Goal: Check status

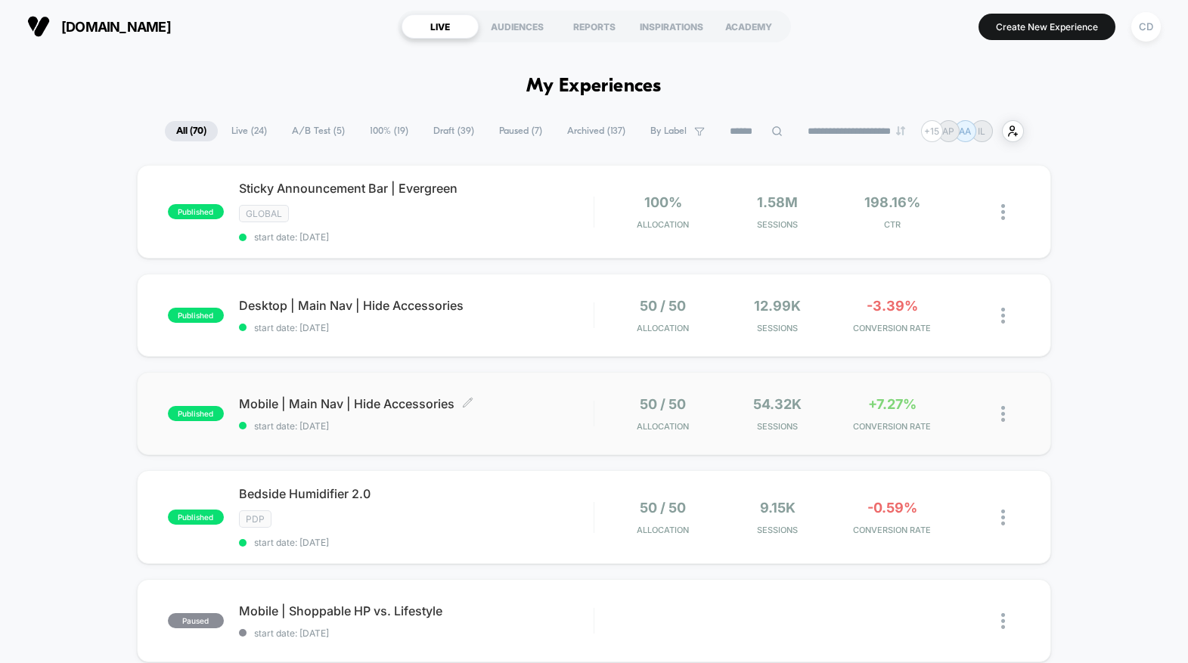
click at [411, 418] on div "Mobile | Main Nav | Hide Accessories Click to edit experience details Click to …" at bounding box center [416, 414] width 355 height 36
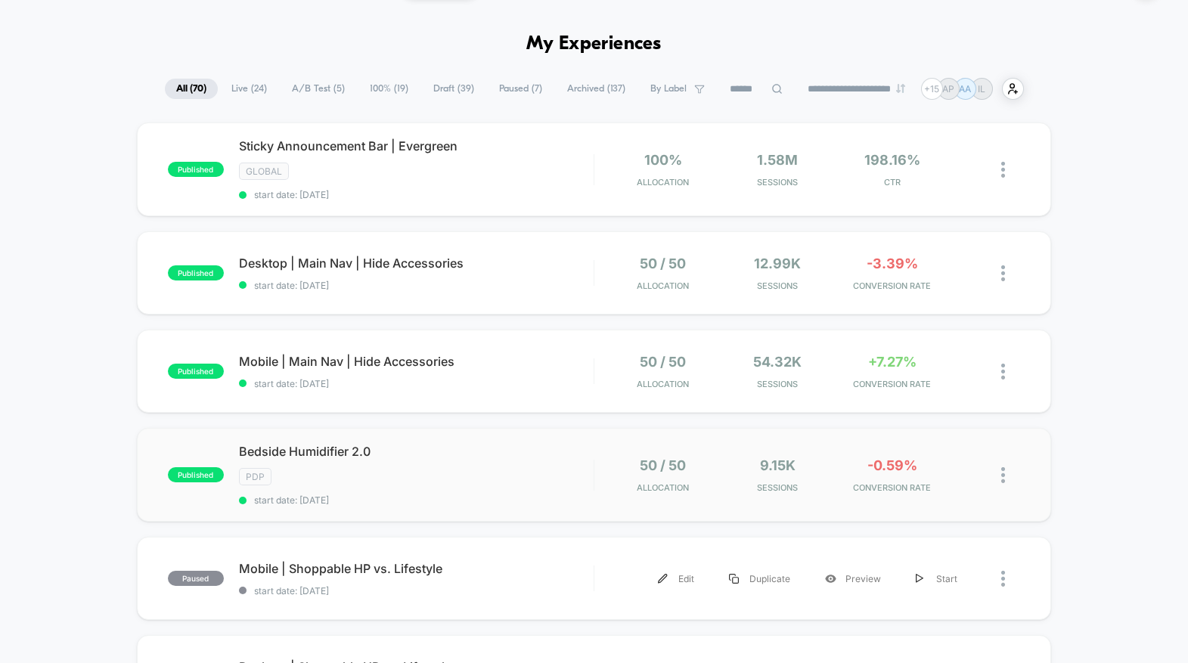
scroll to position [35, 0]
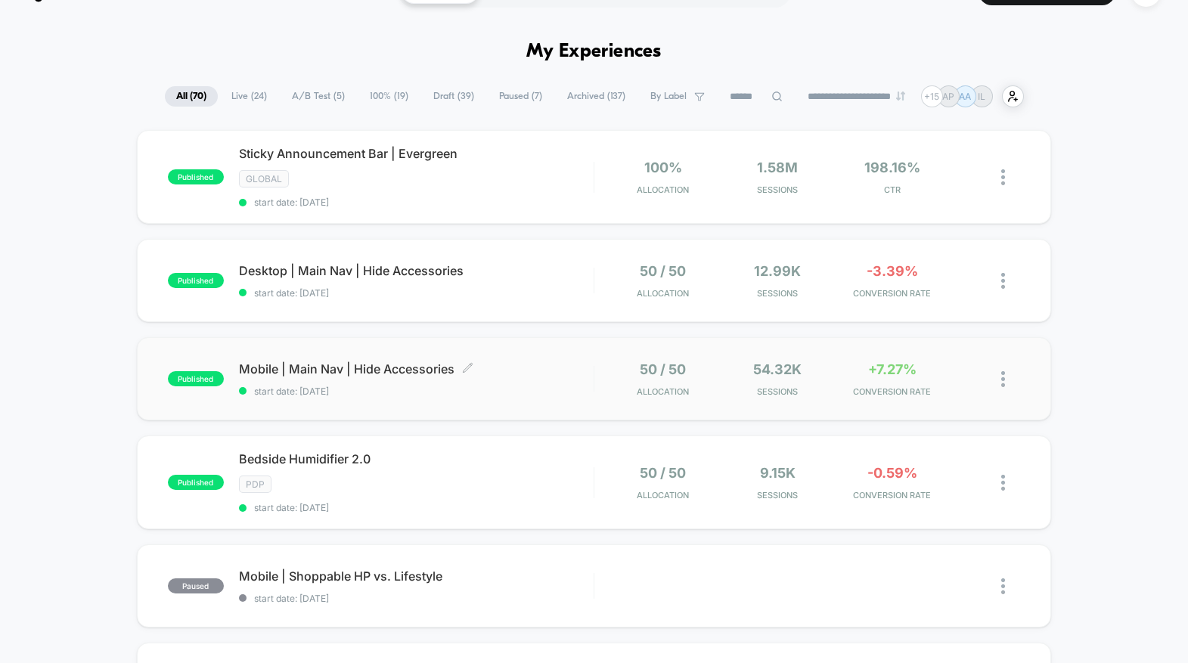
click at [335, 386] on span "start date: [DATE]" at bounding box center [416, 391] width 355 height 11
